Goal: Book appointment/travel/reservation

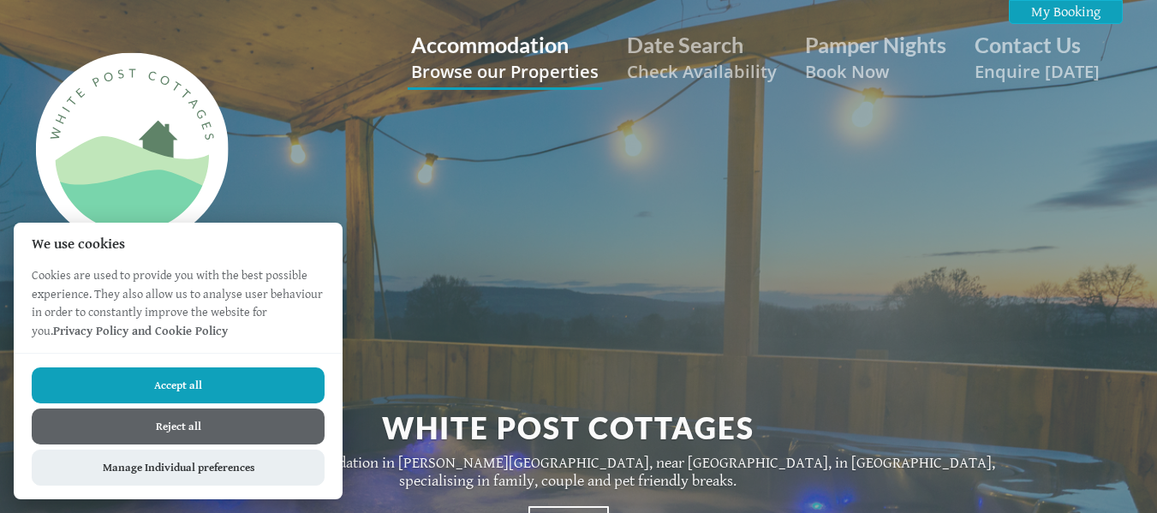
click at [496, 51] on link "Accommodation Browse our Properties" at bounding box center [505, 57] width 188 height 51
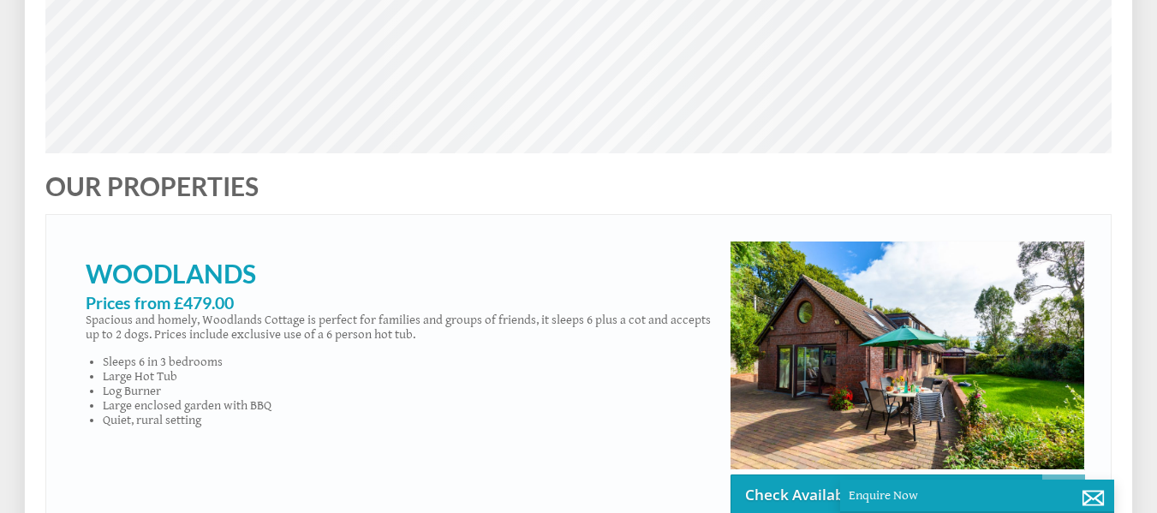
scroll to position [986, 0]
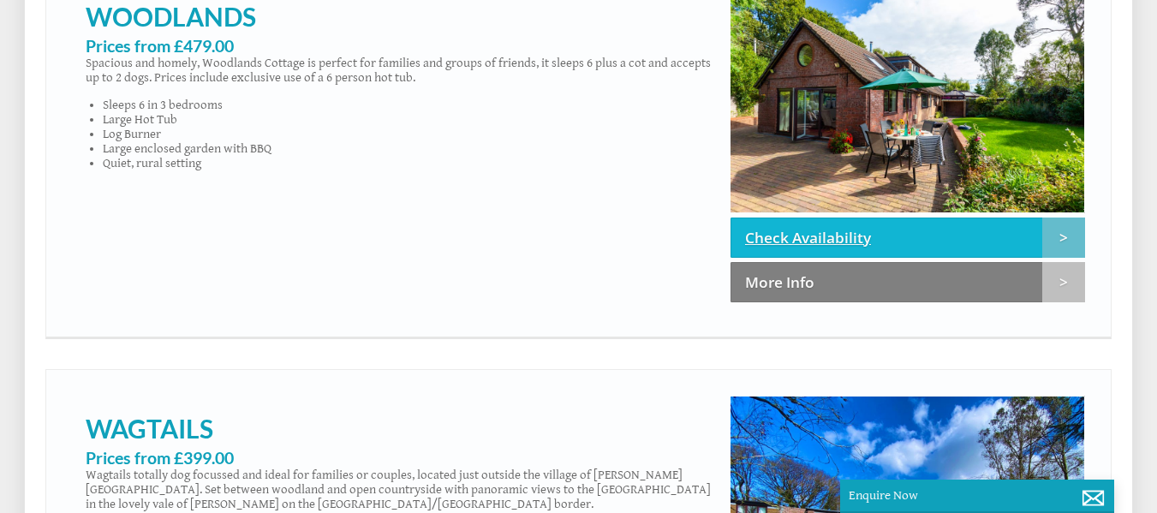
click at [1009, 244] on link "Check Availability" at bounding box center [907, 238] width 355 height 40
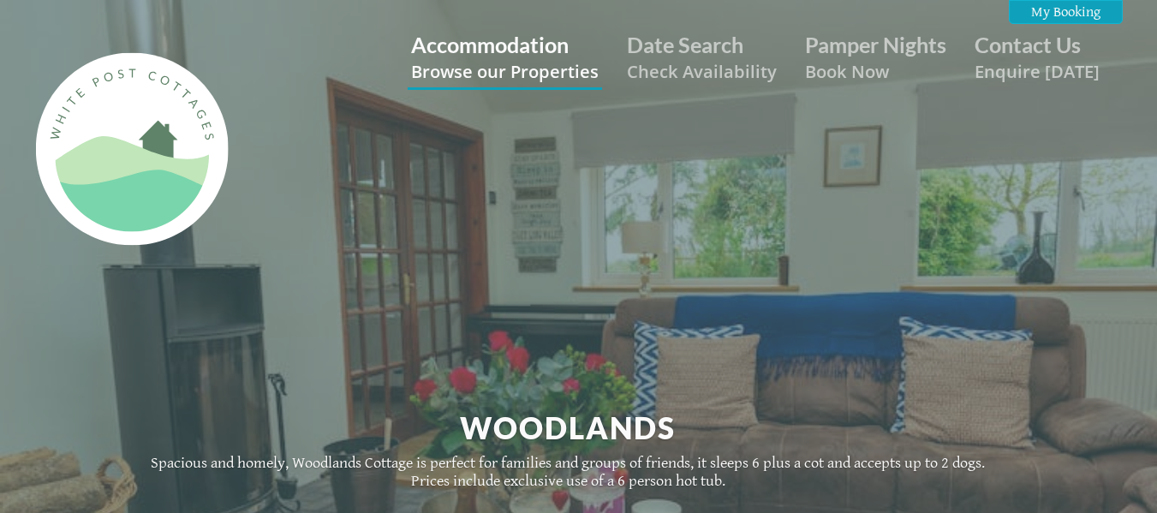
click at [500, 46] on link "Accommodation Browse our Properties" at bounding box center [505, 57] width 188 height 51
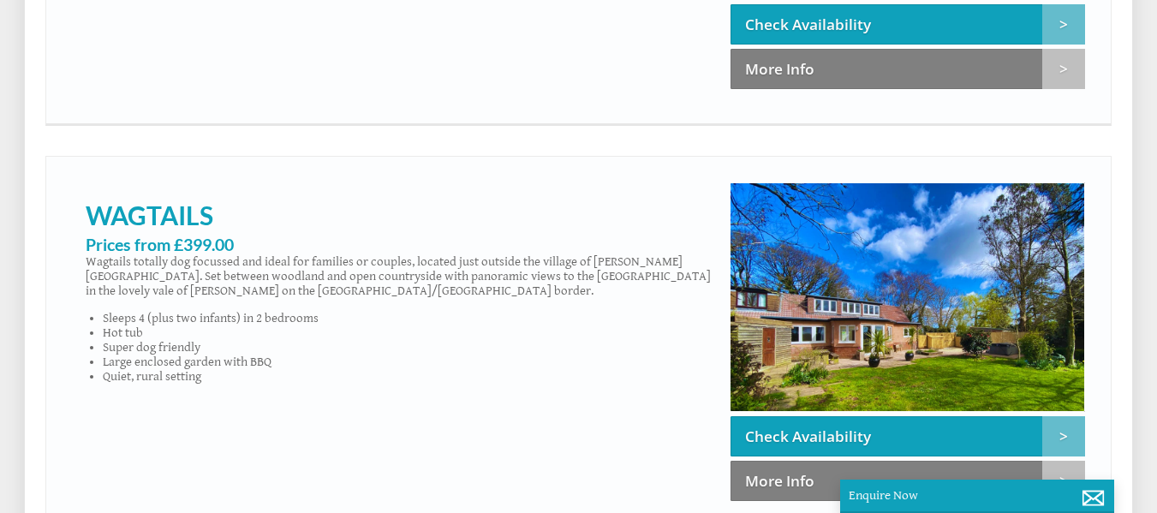
scroll to position [1370, 0]
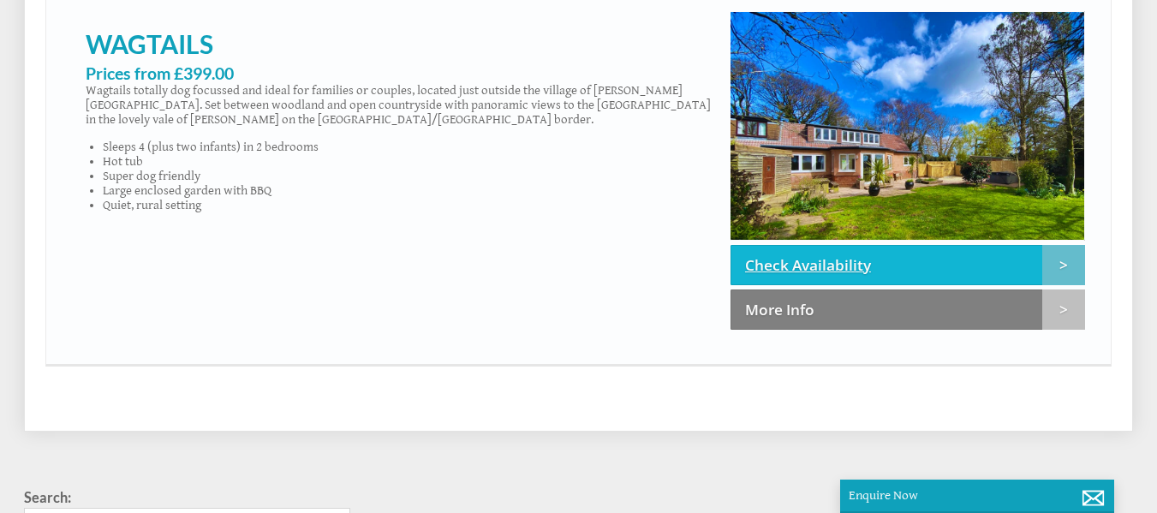
click at [900, 285] on link "Check Availability" at bounding box center [907, 265] width 355 height 40
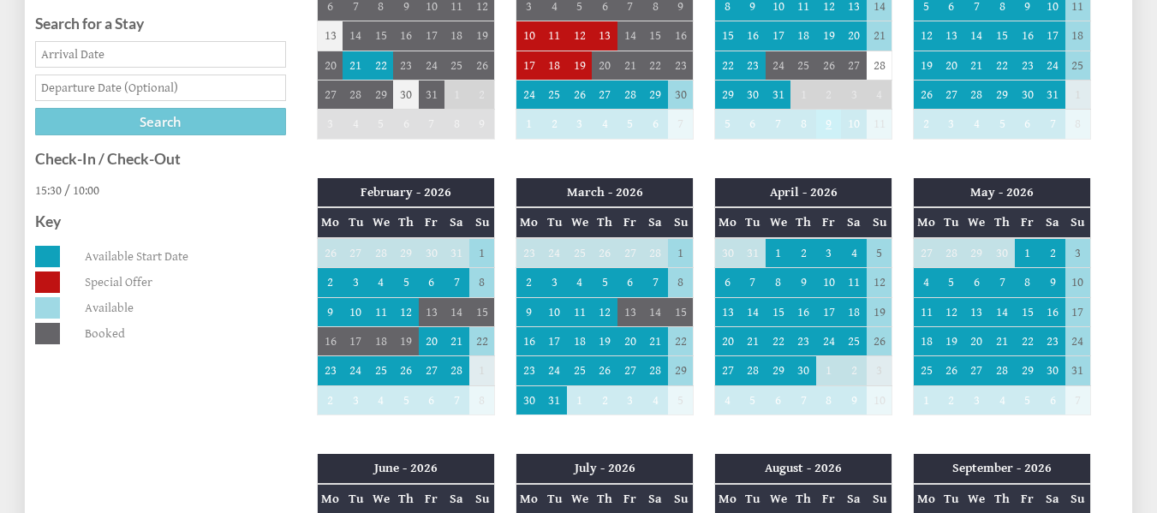
scroll to position [599, 0]
